Goal: Transaction & Acquisition: Book appointment/travel/reservation

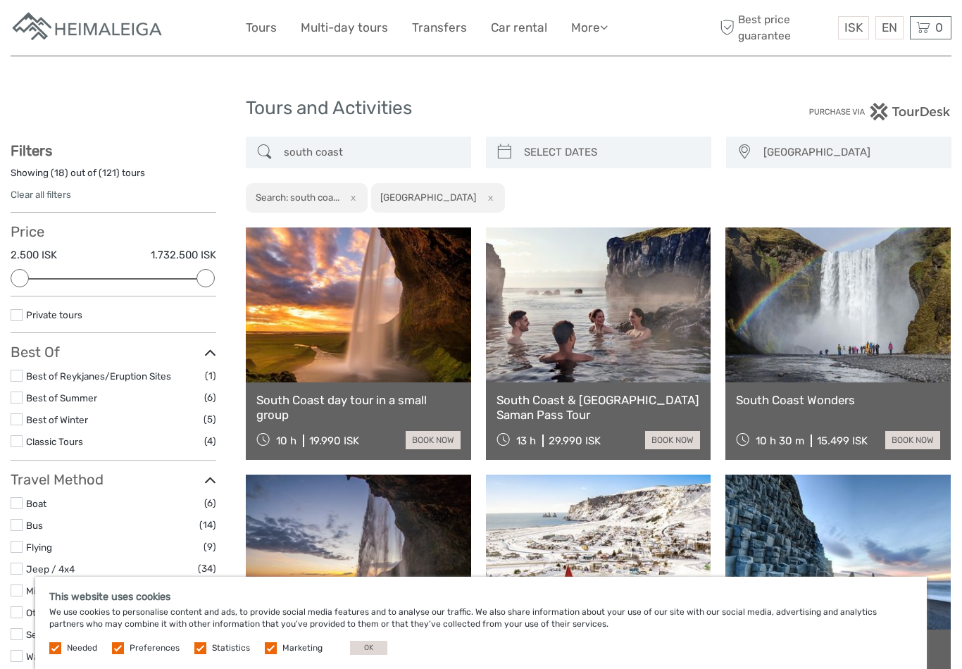
click at [375, 346] on link at bounding box center [358, 304] width 225 height 155
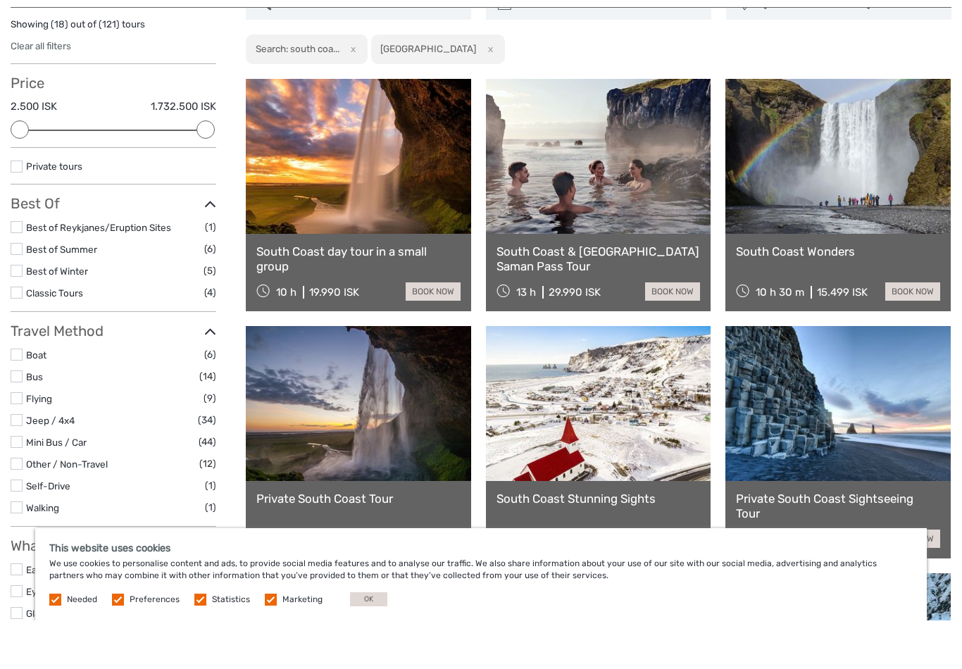
scroll to position [101, 0]
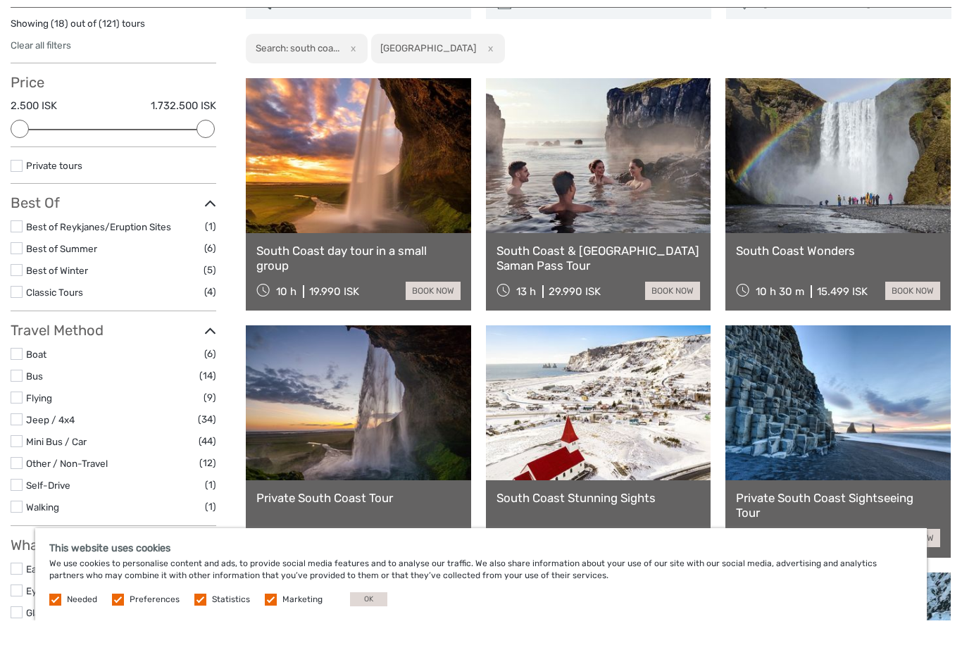
click at [855, 170] on link at bounding box center [837, 204] width 225 height 155
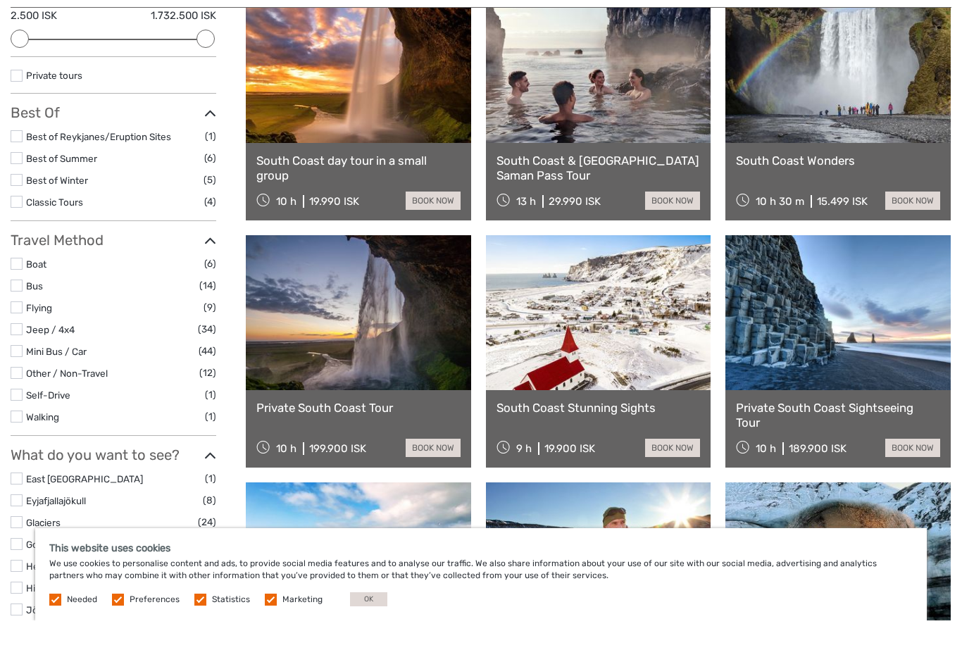
scroll to position [191, 0]
click at [368, 364] on link at bounding box center [358, 361] width 225 height 155
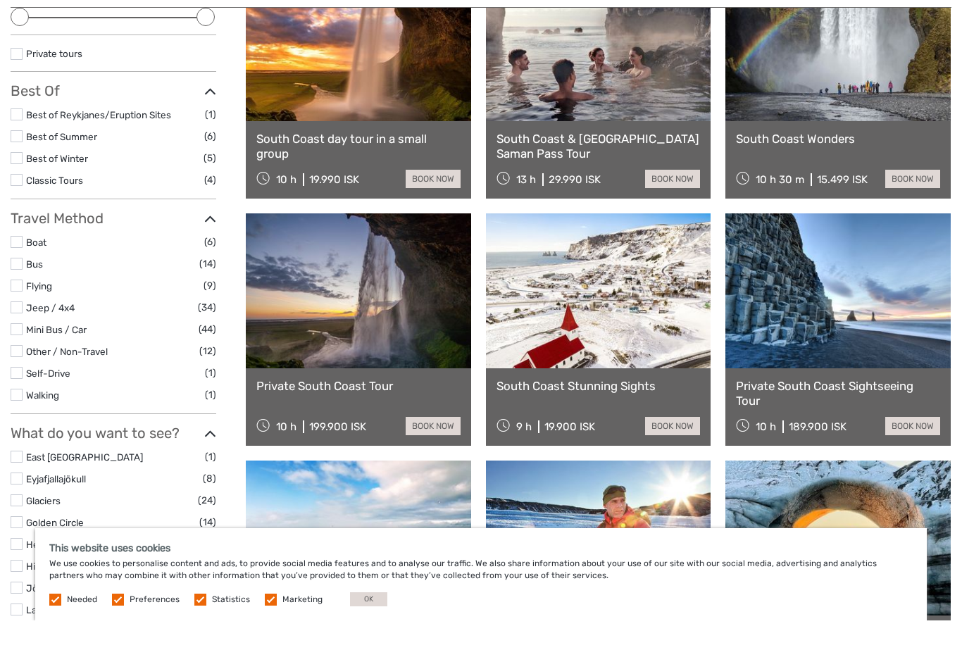
scroll to position [213, 0]
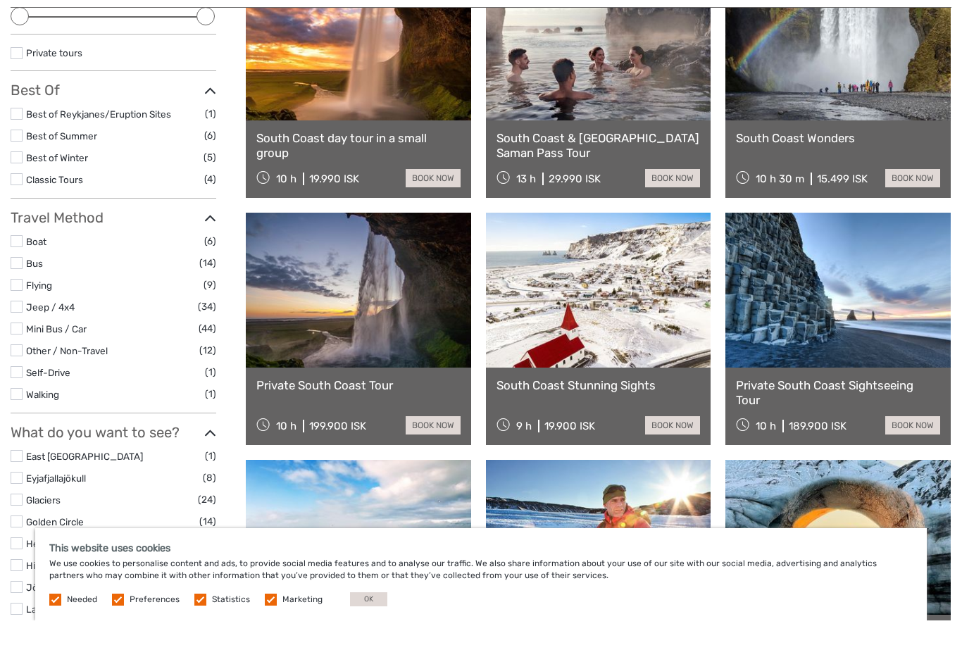
click at [570, 364] on link at bounding box center [598, 338] width 225 height 155
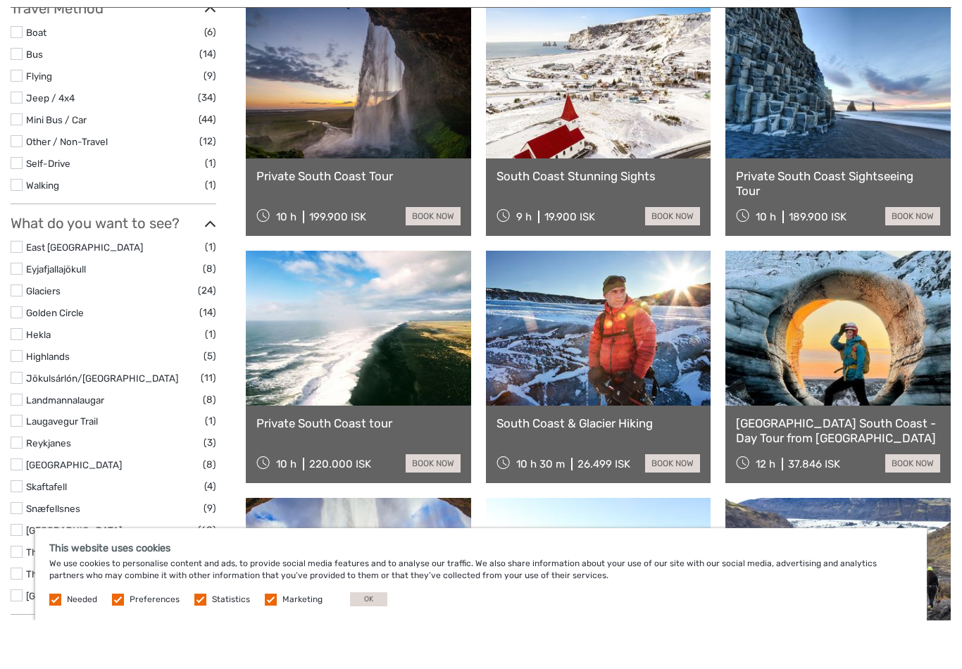
scroll to position [427, 0]
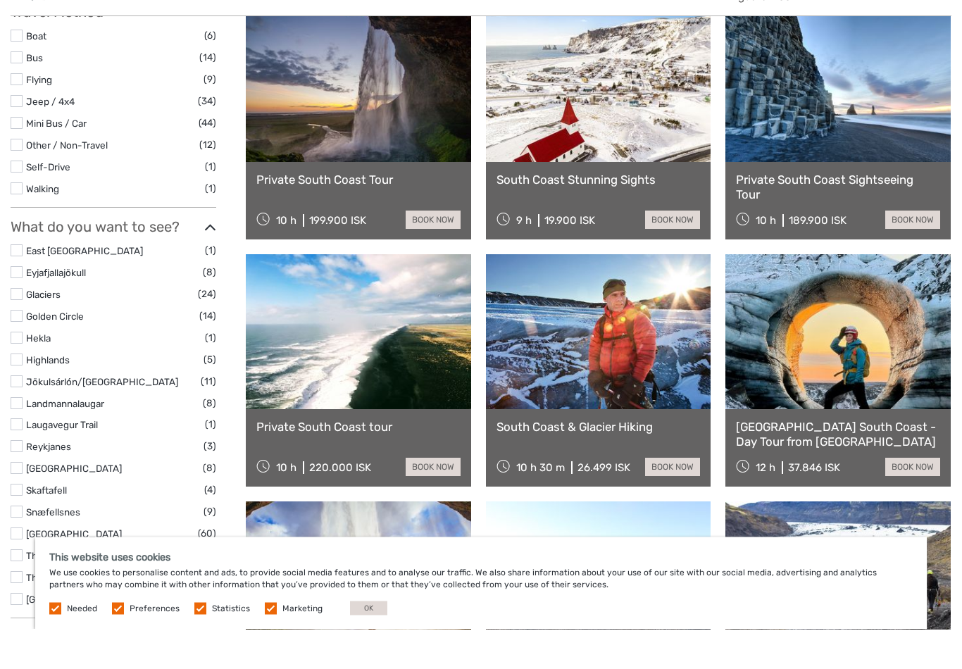
click at [318, 460] on link "Private South Coast tour" at bounding box center [358, 467] width 204 height 14
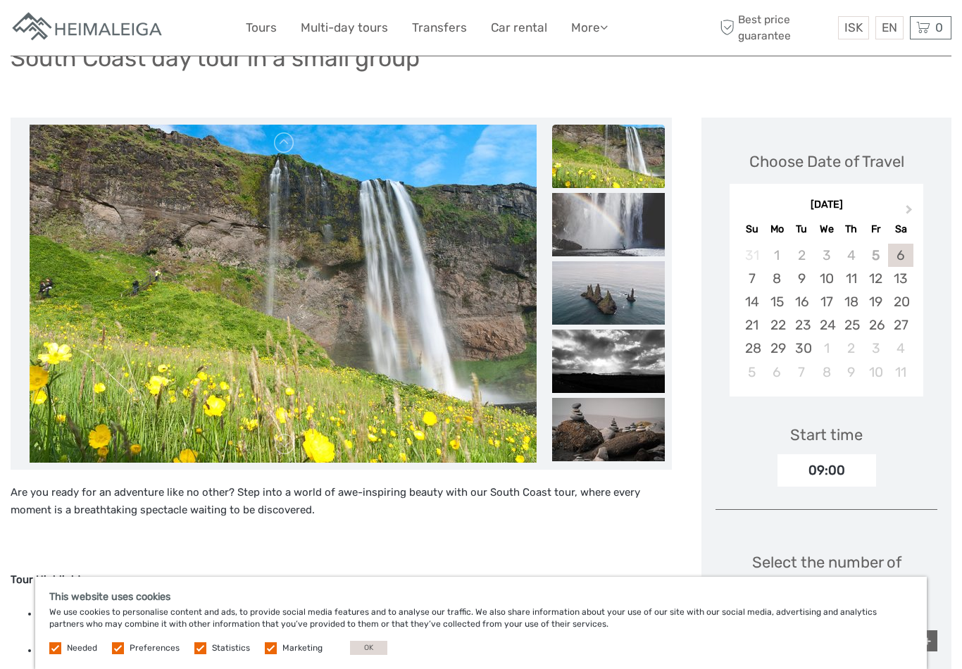
scroll to position [114, 0]
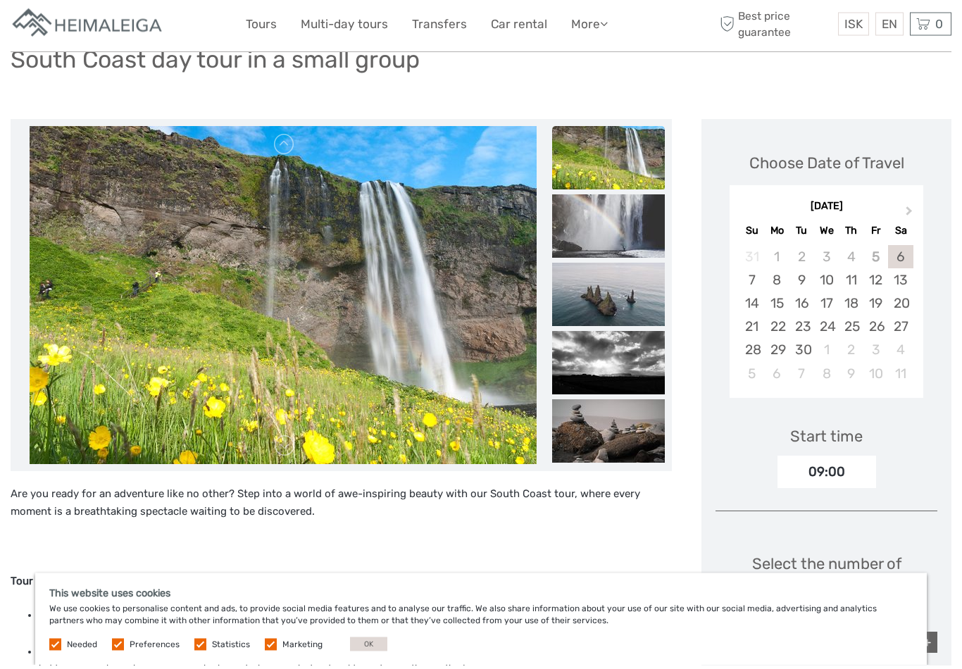
click at [111, 403] on img at bounding box center [283, 299] width 507 height 338
click at [74, 437] on img at bounding box center [283, 299] width 507 height 338
click at [608, 218] on img at bounding box center [608, 230] width 113 height 63
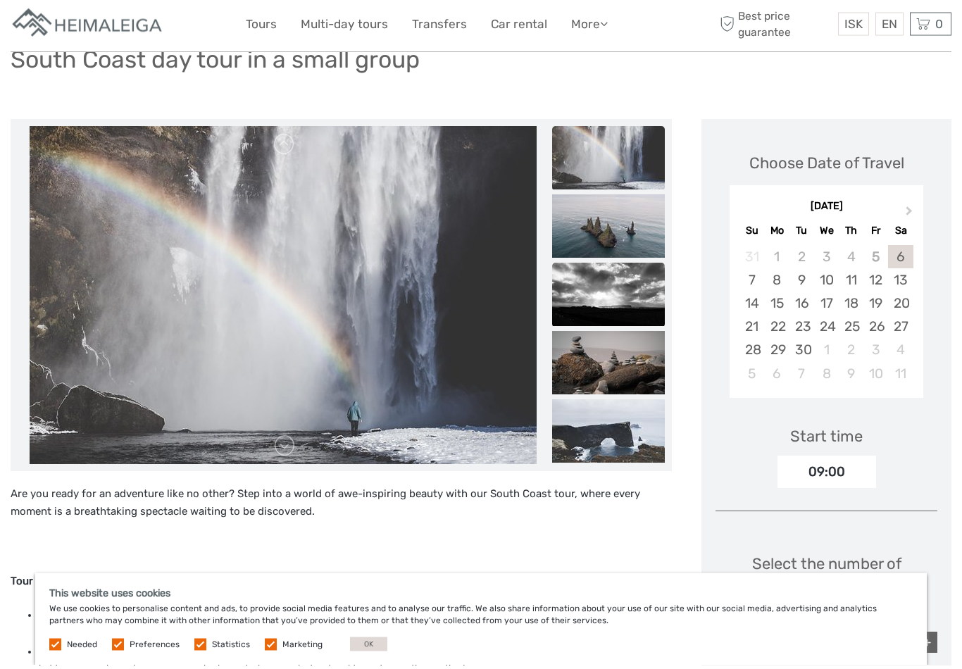
click at [629, 282] on img at bounding box center [608, 298] width 113 height 63
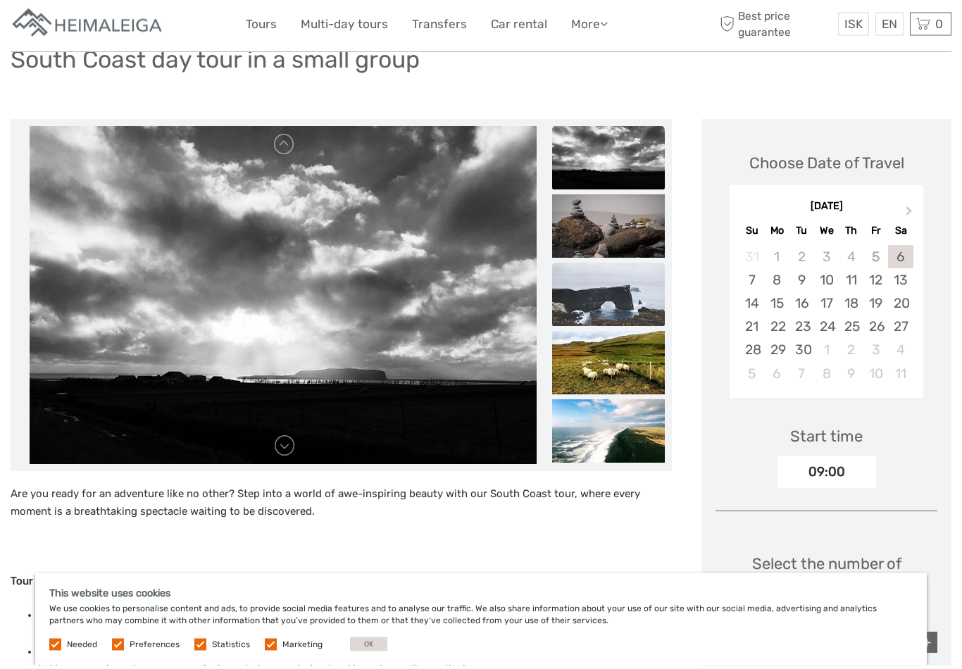
click at [625, 284] on img at bounding box center [608, 298] width 113 height 63
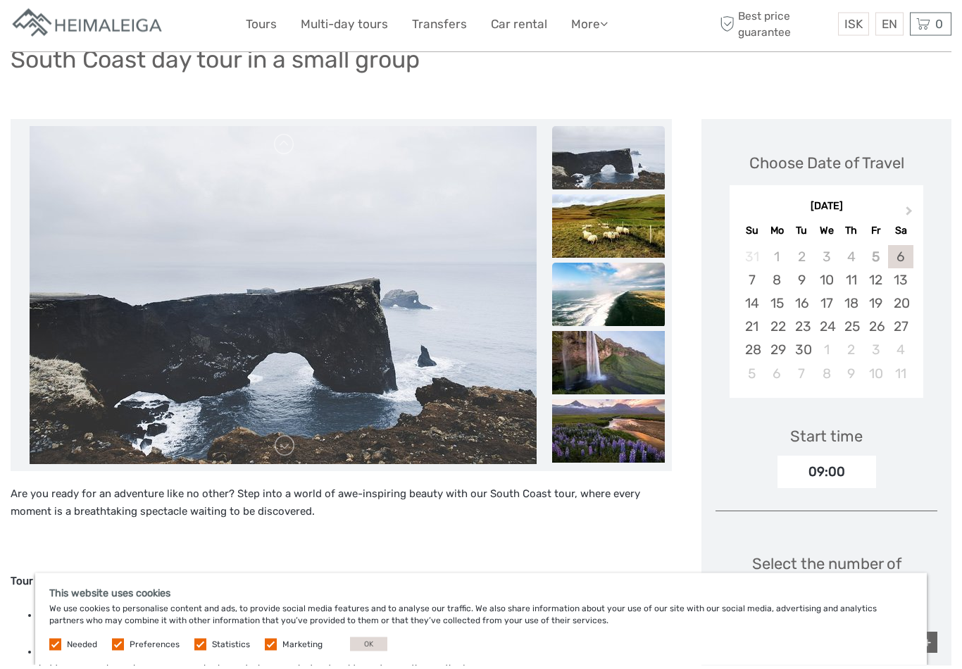
click at [627, 284] on img at bounding box center [608, 298] width 113 height 63
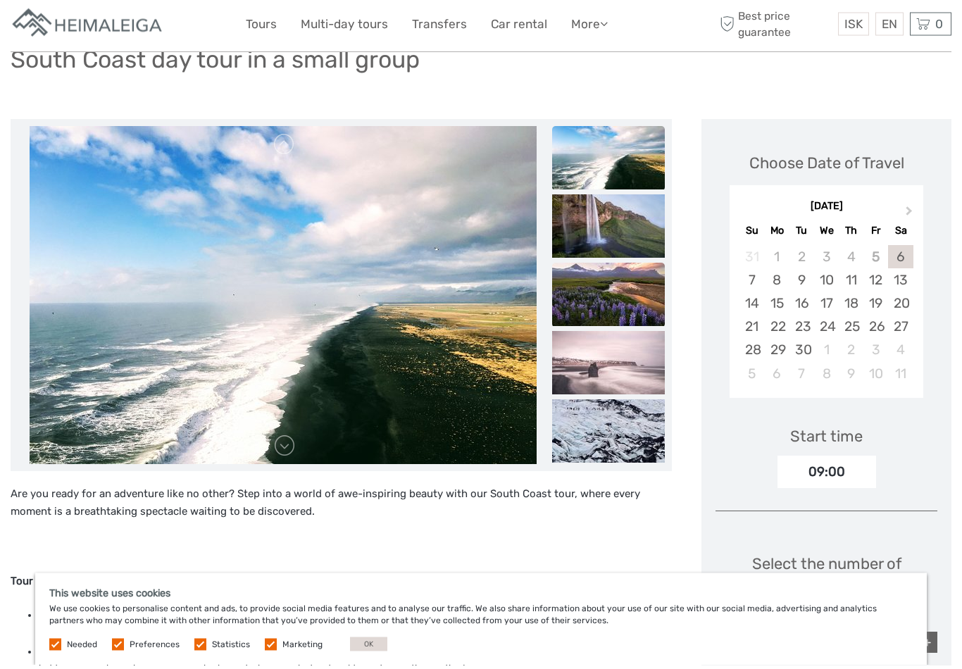
click at [638, 293] on img at bounding box center [608, 298] width 113 height 63
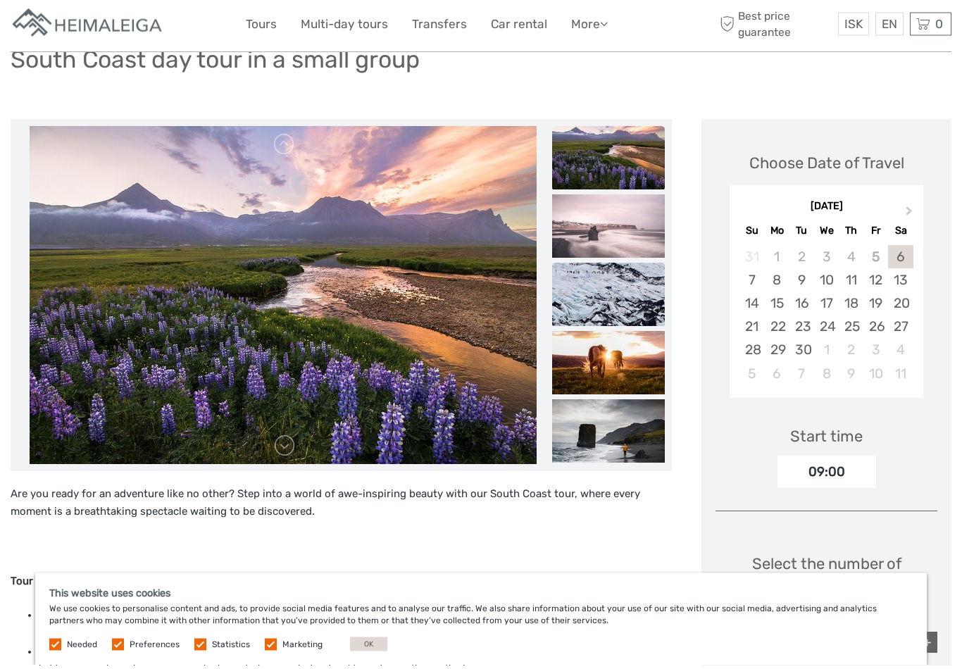
click at [631, 313] on img at bounding box center [608, 298] width 113 height 63
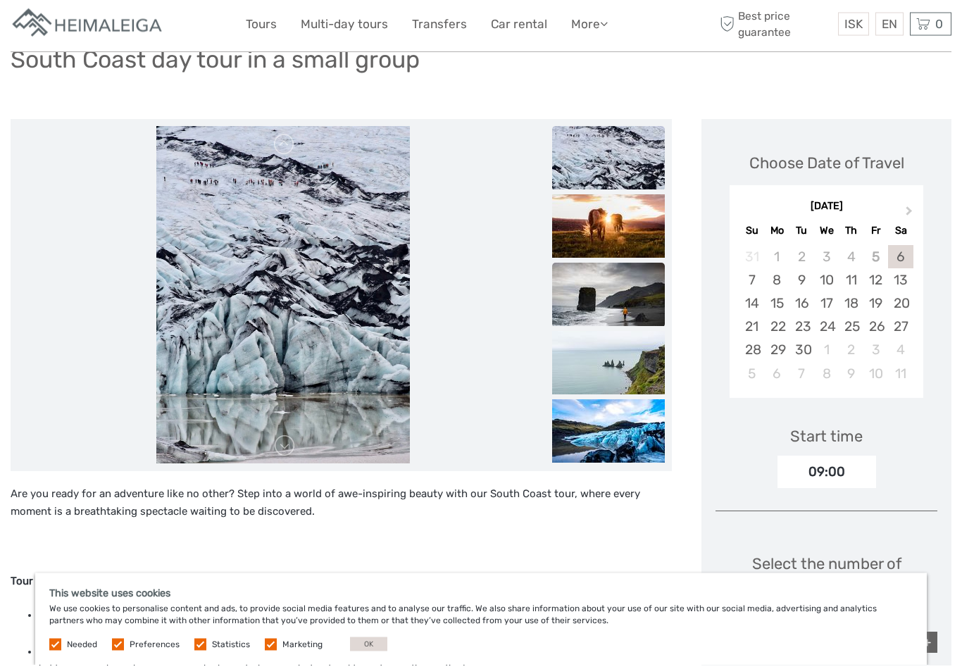
click at [636, 305] on img at bounding box center [608, 298] width 113 height 63
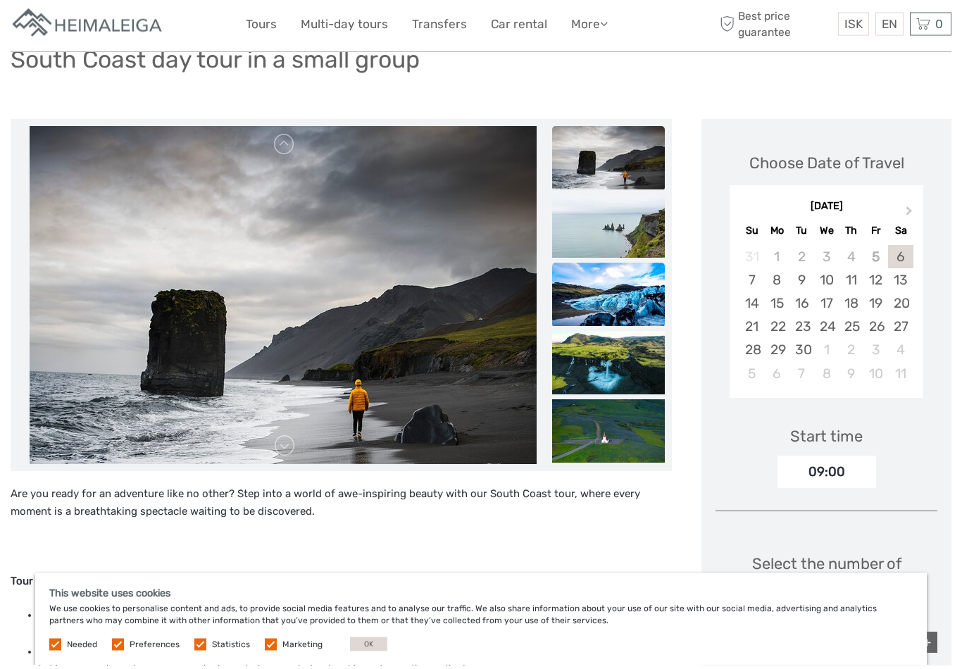
click at [634, 300] on img at bounding box center [608, 298] width 113 height 63
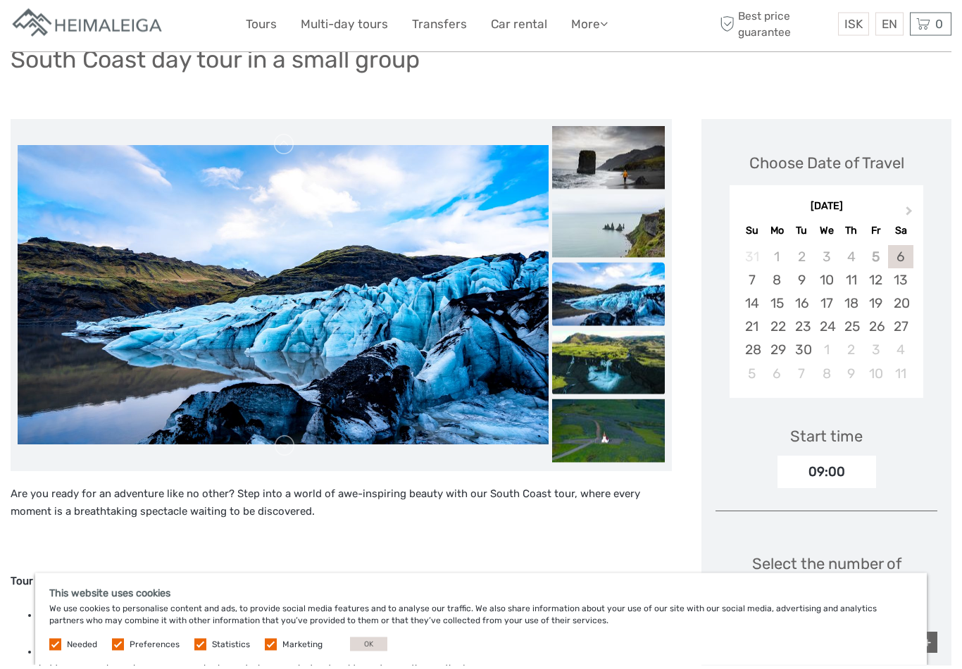
click at [632, 358] on img at bounding box center [608, 365] width 113 height 63
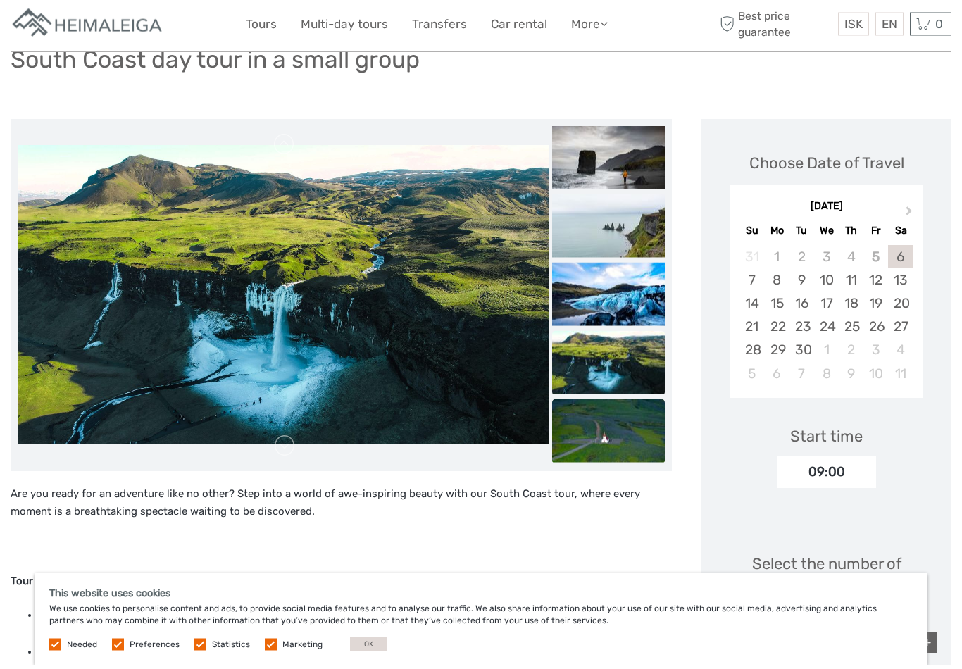
click at [616, 423] on img at bounding box center [608, 434] width 113 height 63
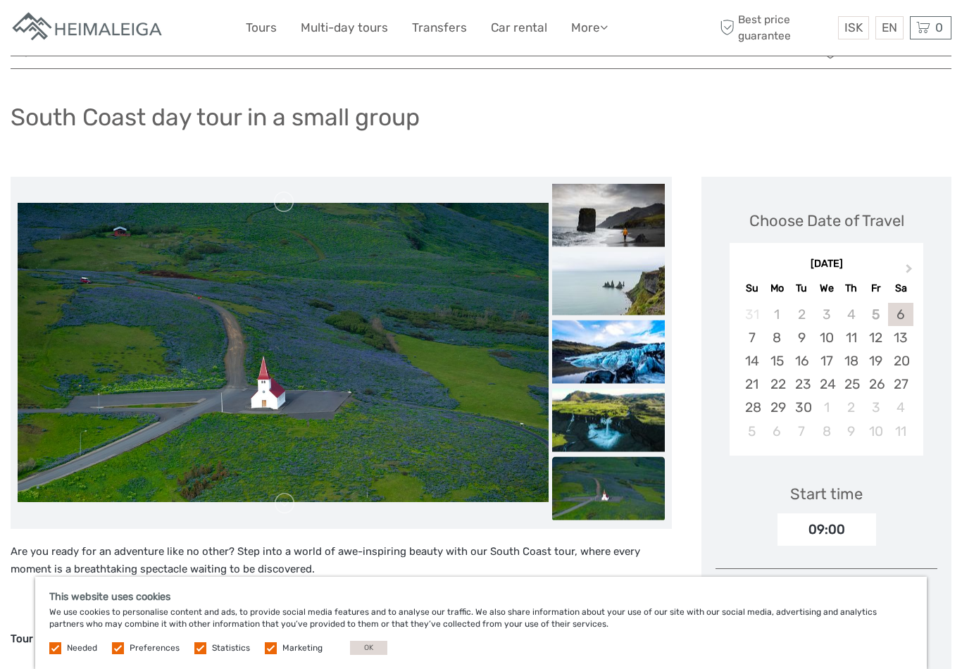
scroll to position [34, 0]
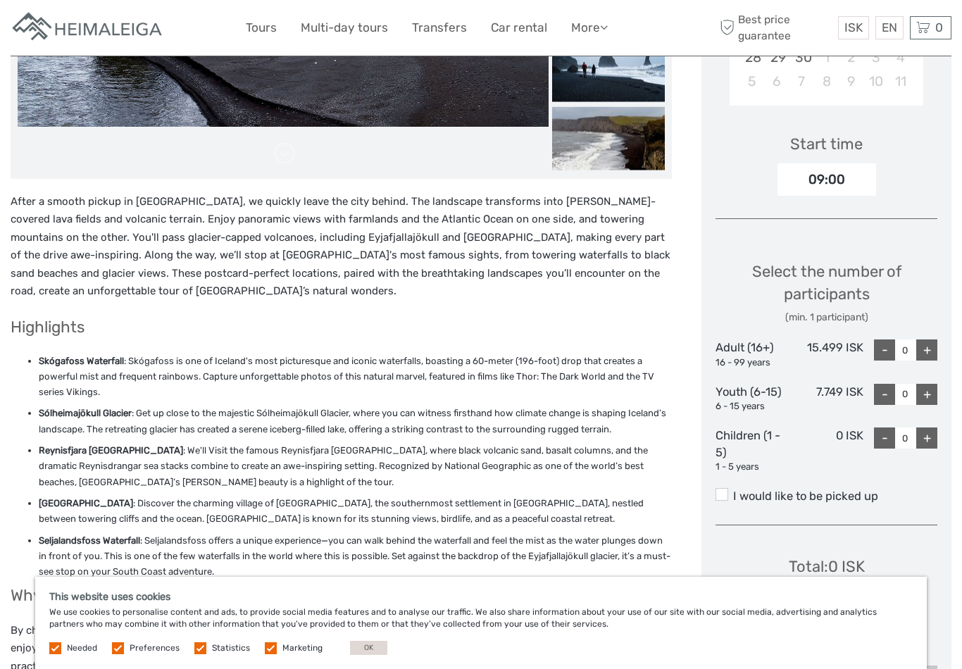
scroll to position [387, 0]
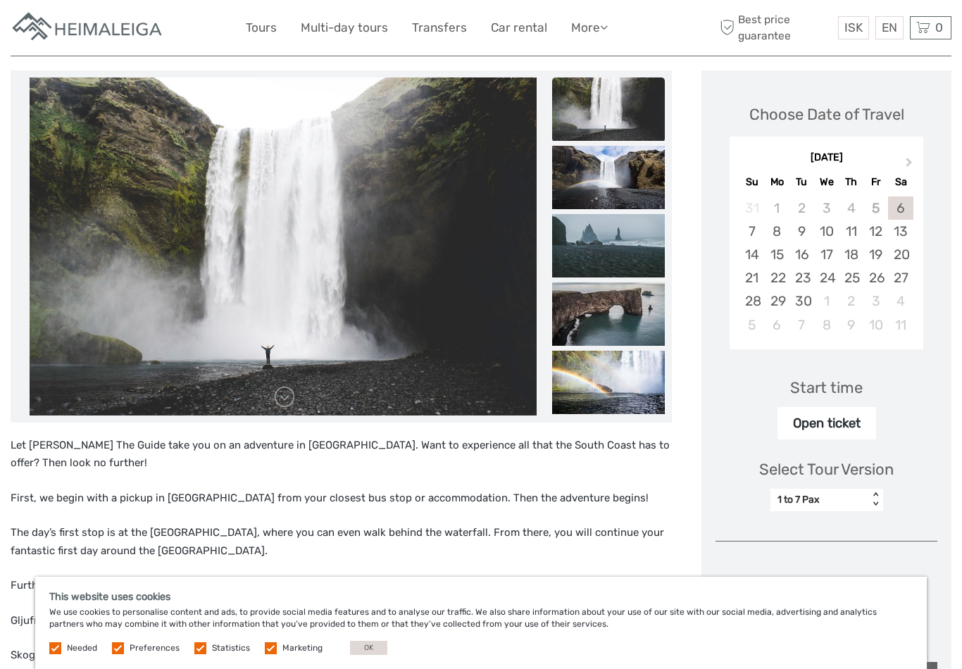
scroll to position [153, 0]
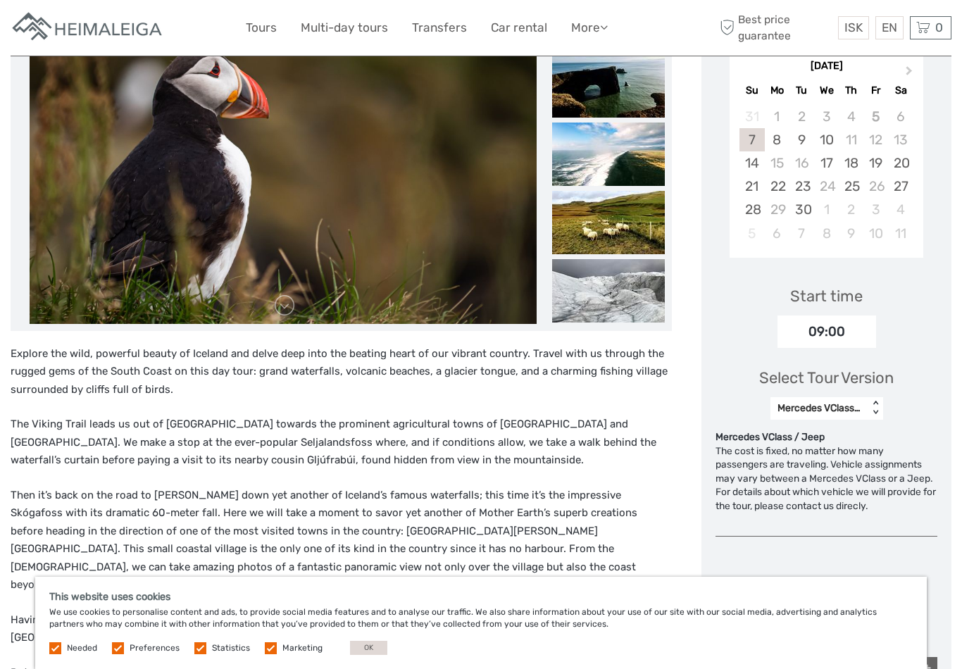
scroll to position [249, 0]
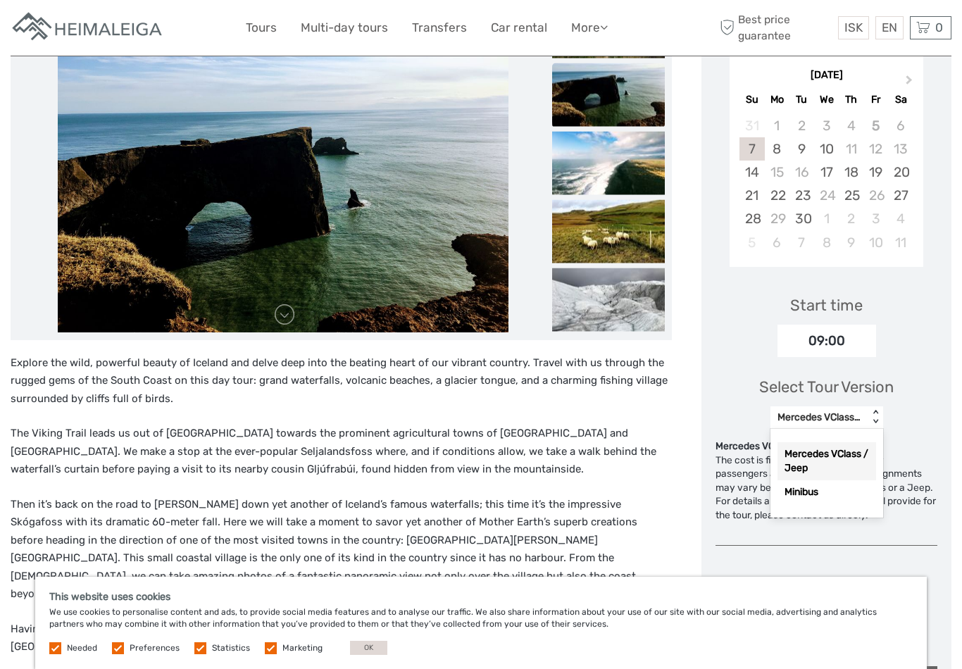
click at [82, 527] on p "Then it’s back on the road to [PERSON_NAME] down yet another of Iceland’s famou…" at bounding box center [341, 550] width 661 height 108
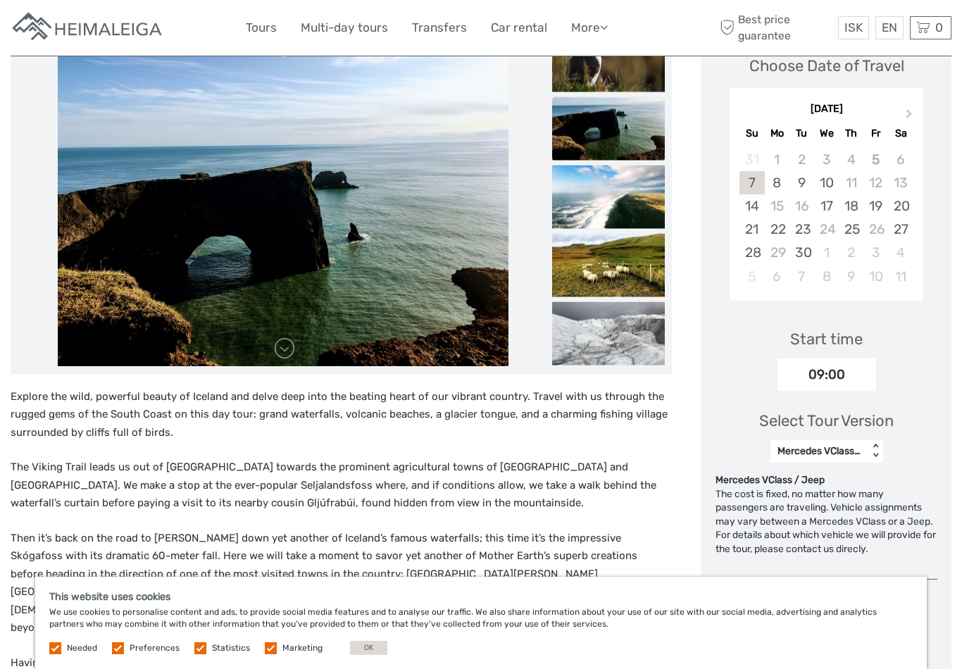
scroll to position [215, 0]
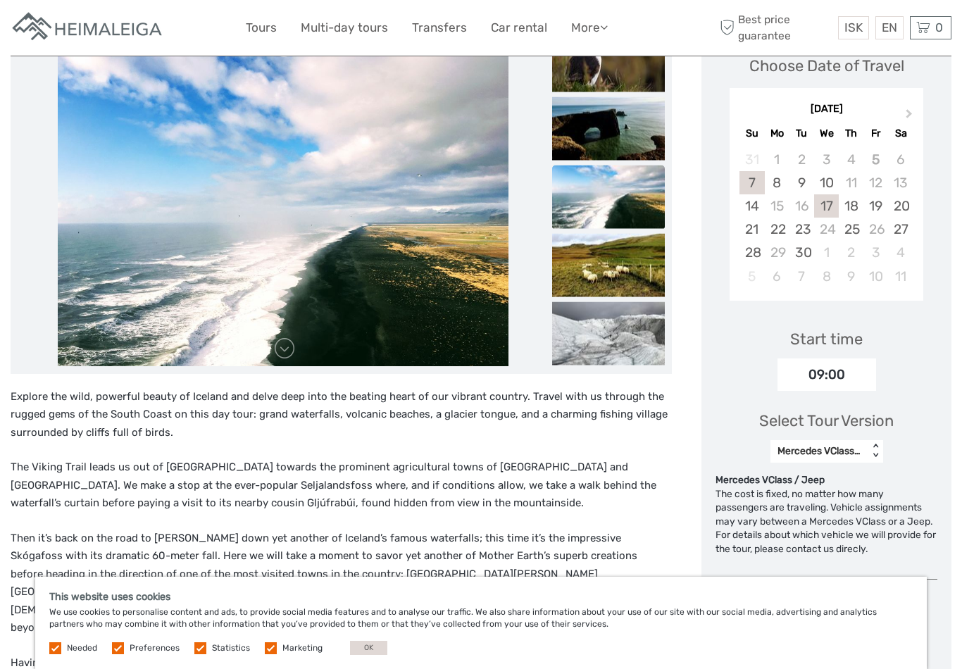
click at [825, 206] on div "17" at bounding box center [826, 205] width 25 height 23
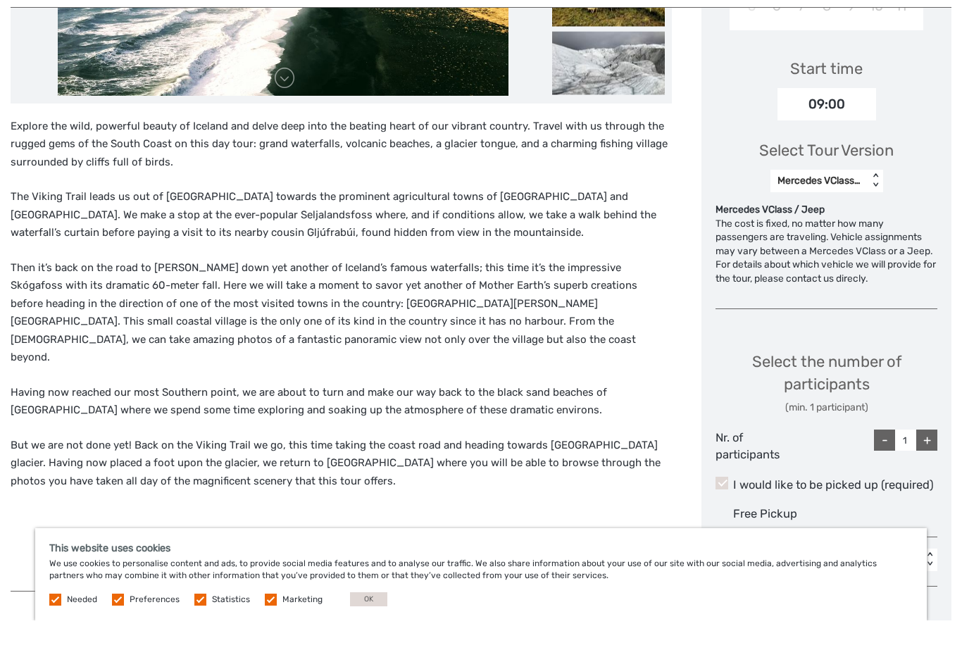
scroll to position [437, 0]
click at [929, 478] on div "+" at bounding box center [926, 488] width 21 height 21
type input "2"
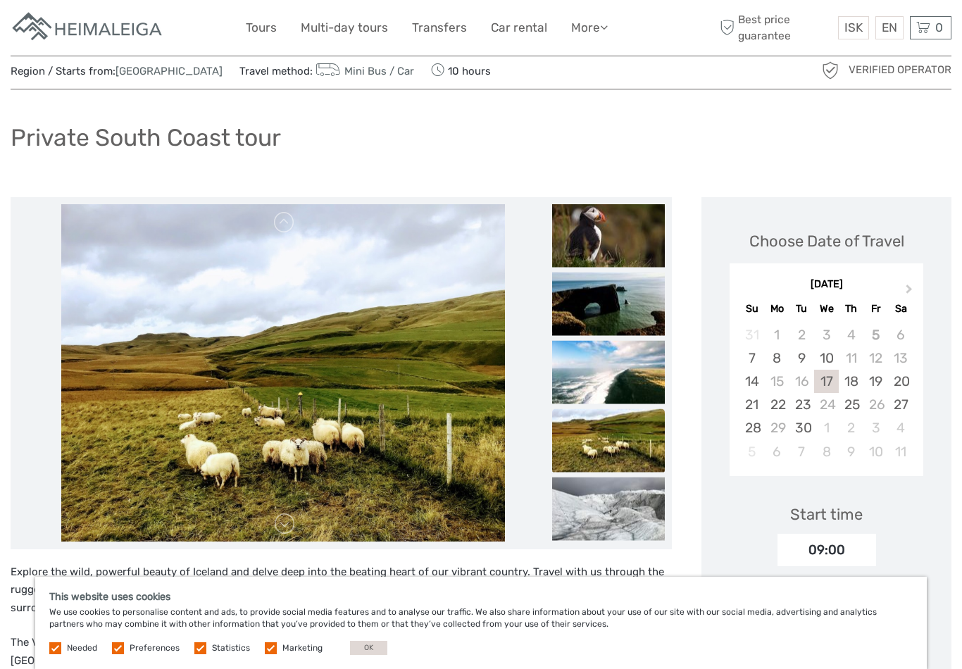
scroll to position [0, 0]
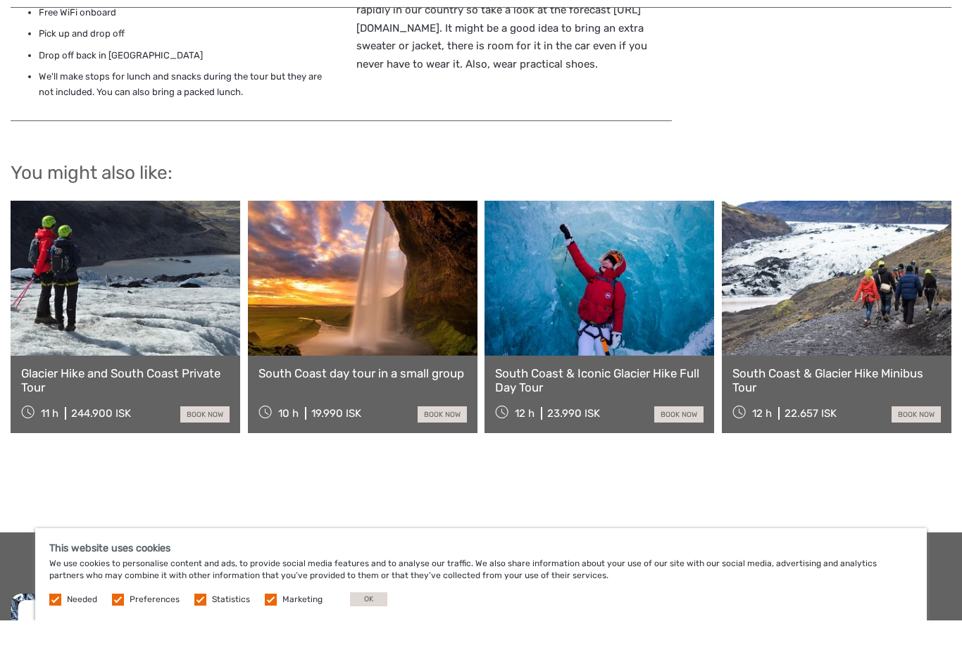
scroll to position [1355, 0]
